Goal: Task Accomplishment & Management: Use online tool/utility

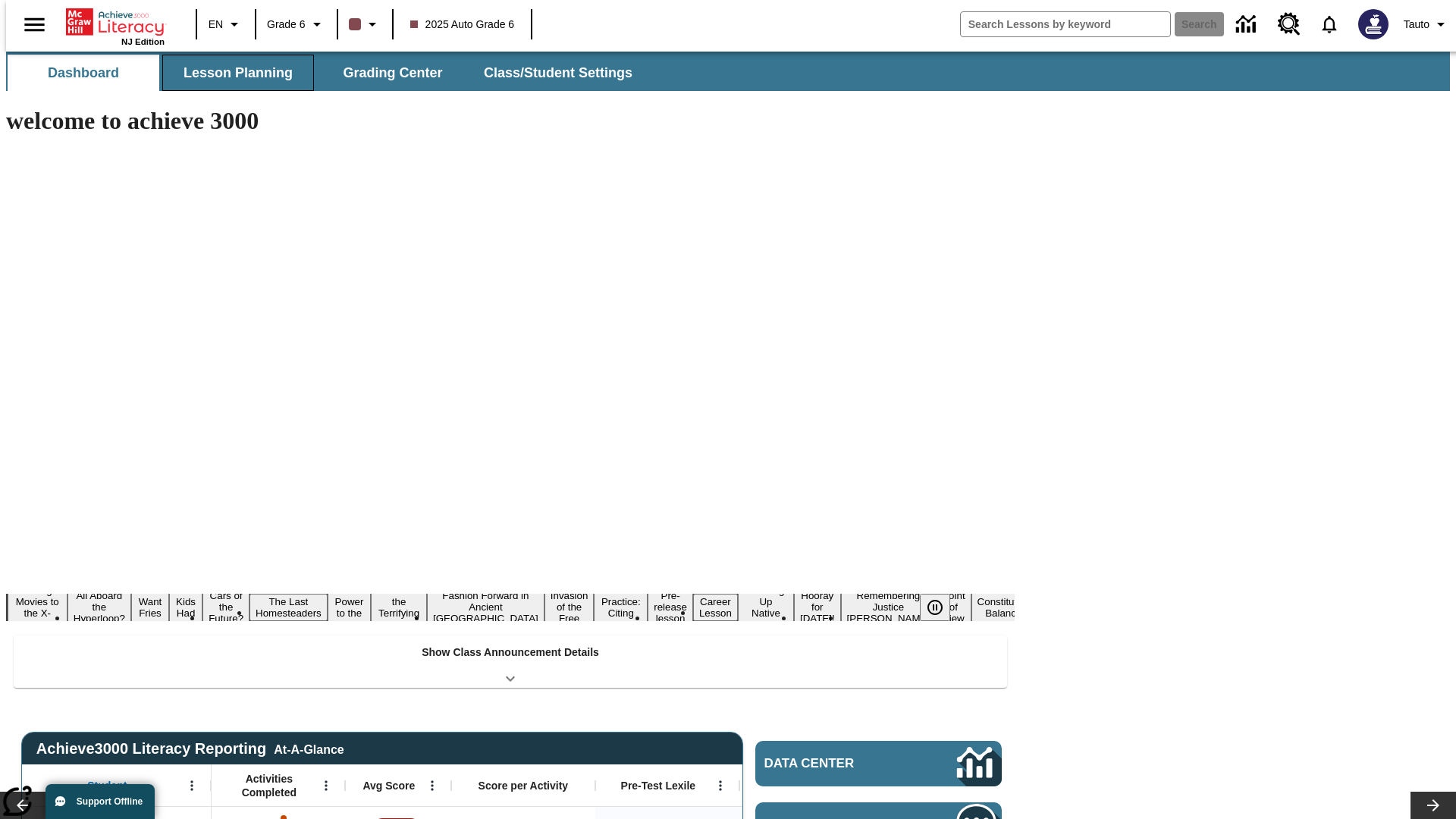
click at [232, 73] on button "Lesson Planning" at bounding box center [239, 72] width 152 height 36
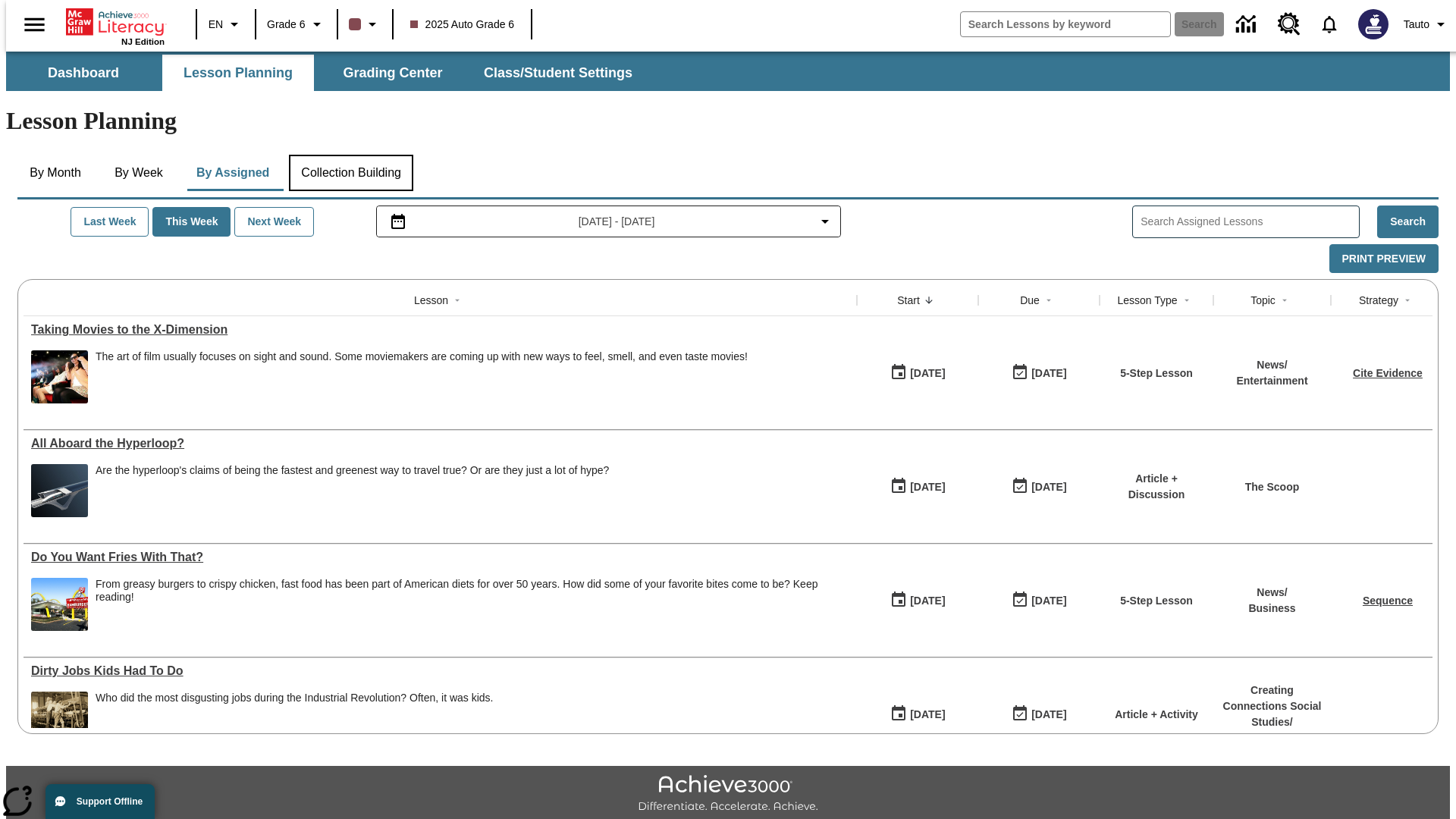
click at [351, 155] on button "Collection Building" at bounding box center [351, 173] width 125 height 36
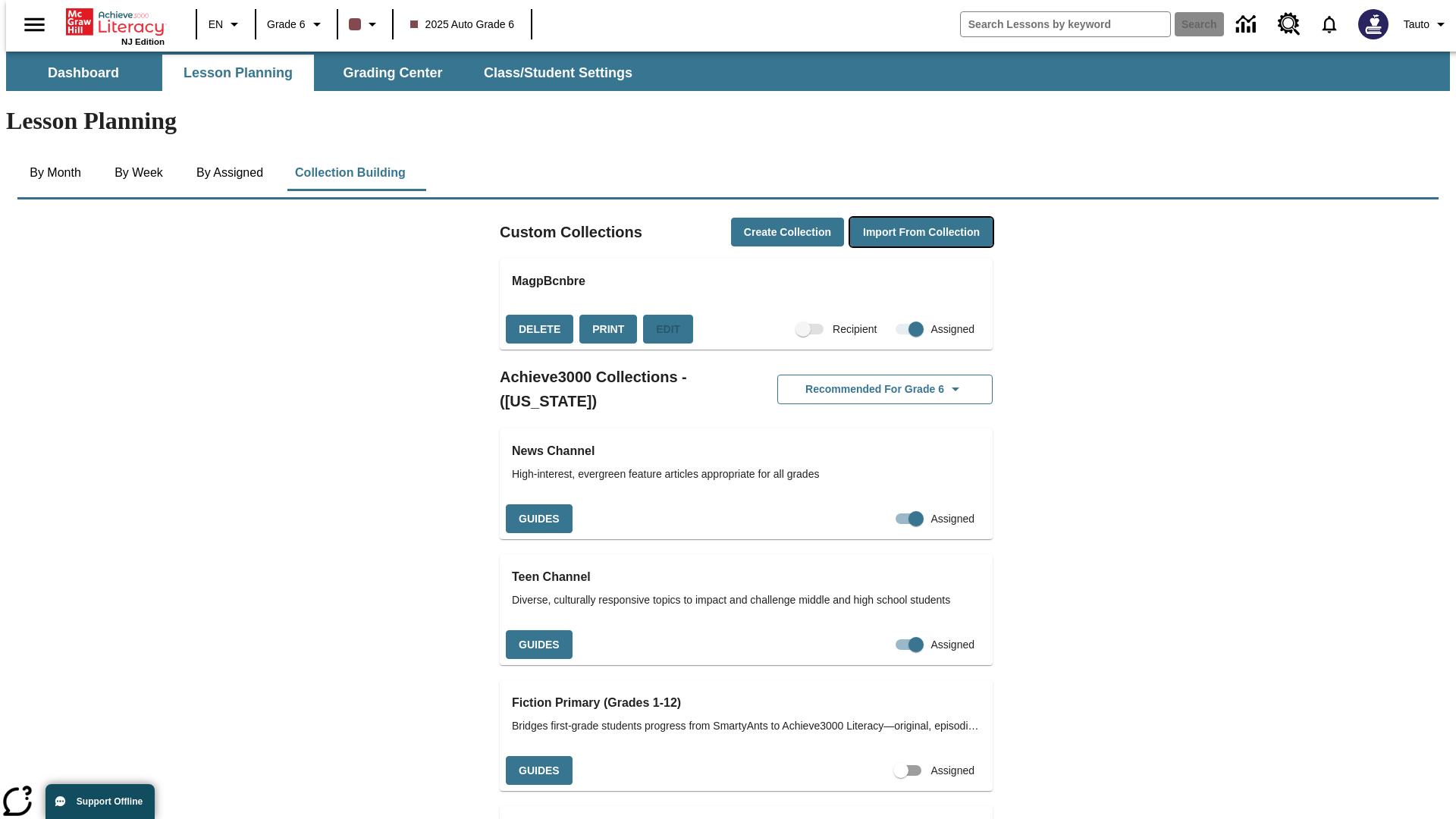
click at [895, 218] on button "Import from Collection" at bounding box center [922, 232] width 143 height 29
